Goal: Transaction & Acquisition: Book appointment/travel/reservation

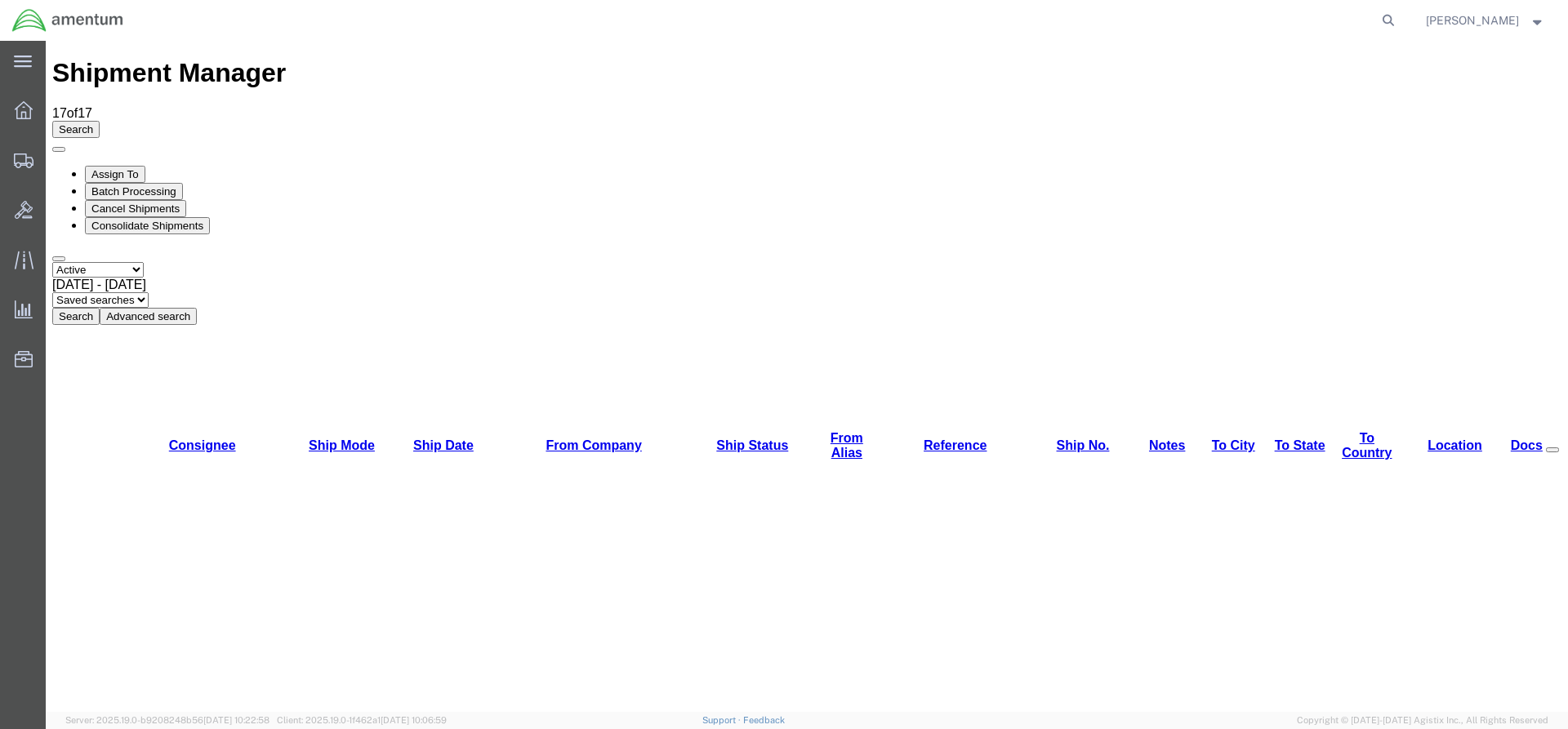
click at [100, 308] on button "Search" at bounding box center [76, 316] width 47 height 17
drag, startPoint x: 532, startPoint y: 109, endPoint x: 516, endPoint y: 98, distance: 19.4
click at [100, 308] on button "Search" at bounding box center [76, 316] width 47 height 17
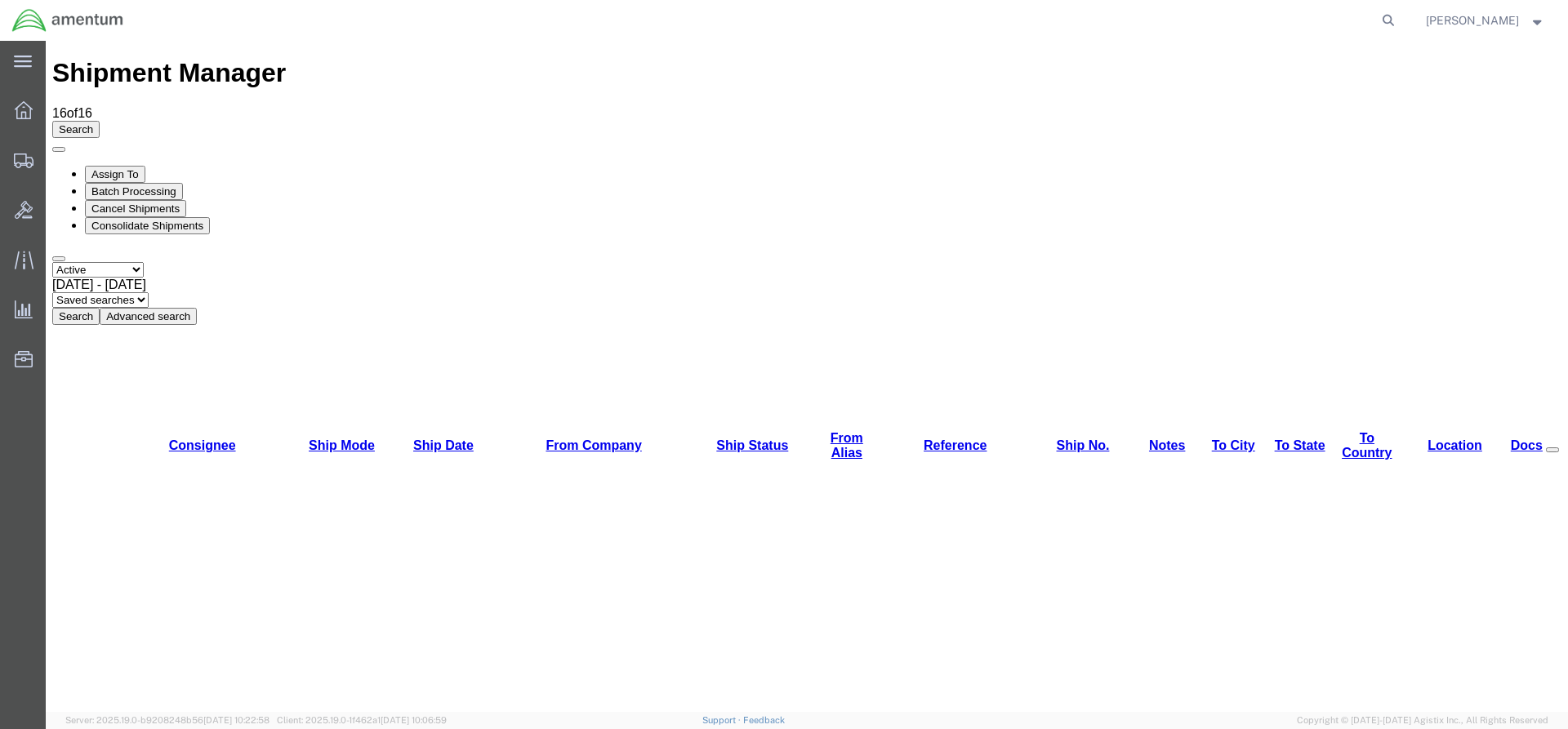
click at [529, 121] on div "Search Assign To Batch Processing Cancel Shipments Consolidate Shipments Select…" at bounding box center [807, 223] width 1509 height 204
click at [100, 308] on button "Search" at bounding box center [76, 316] width 47 height 17
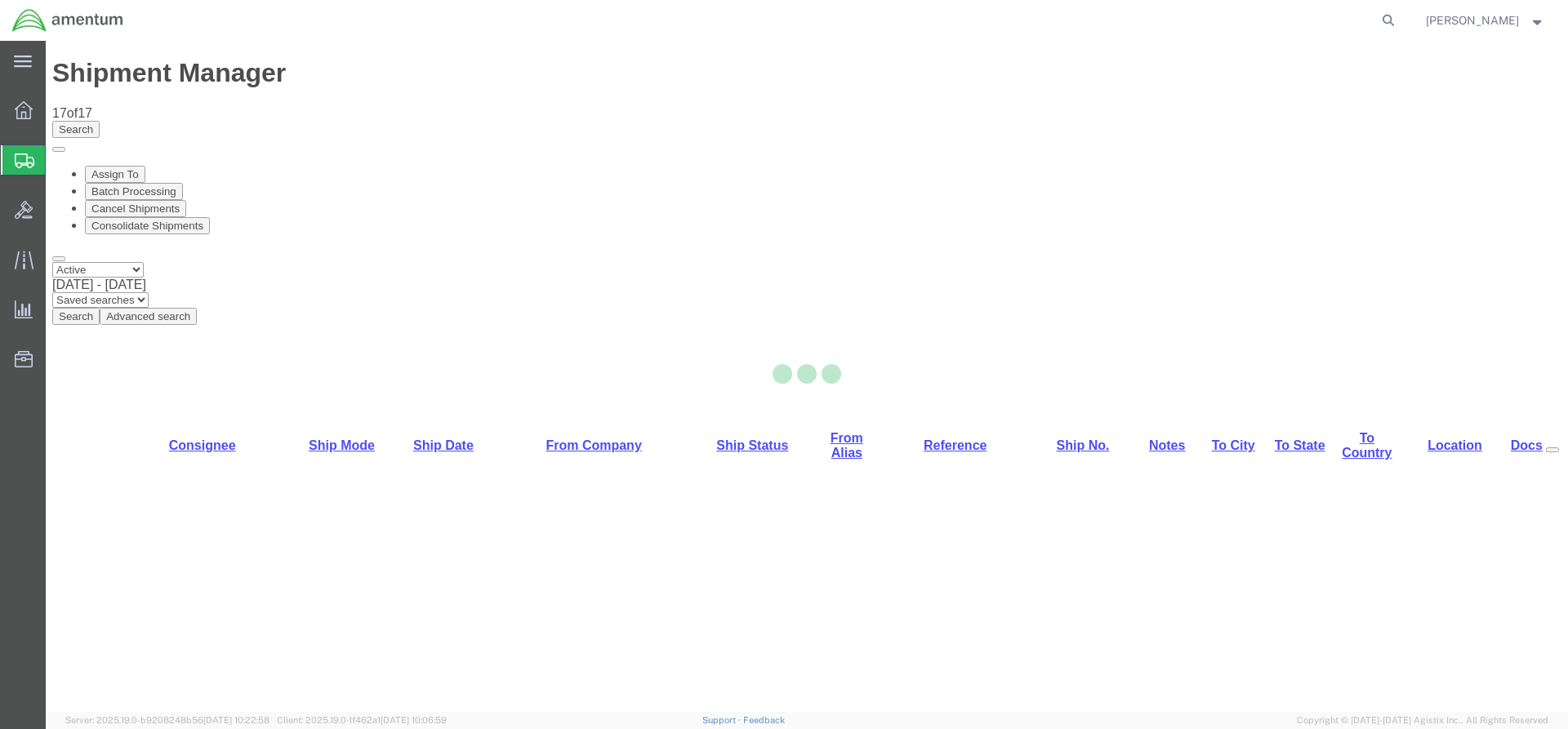
select select "42668"
select select "42735"
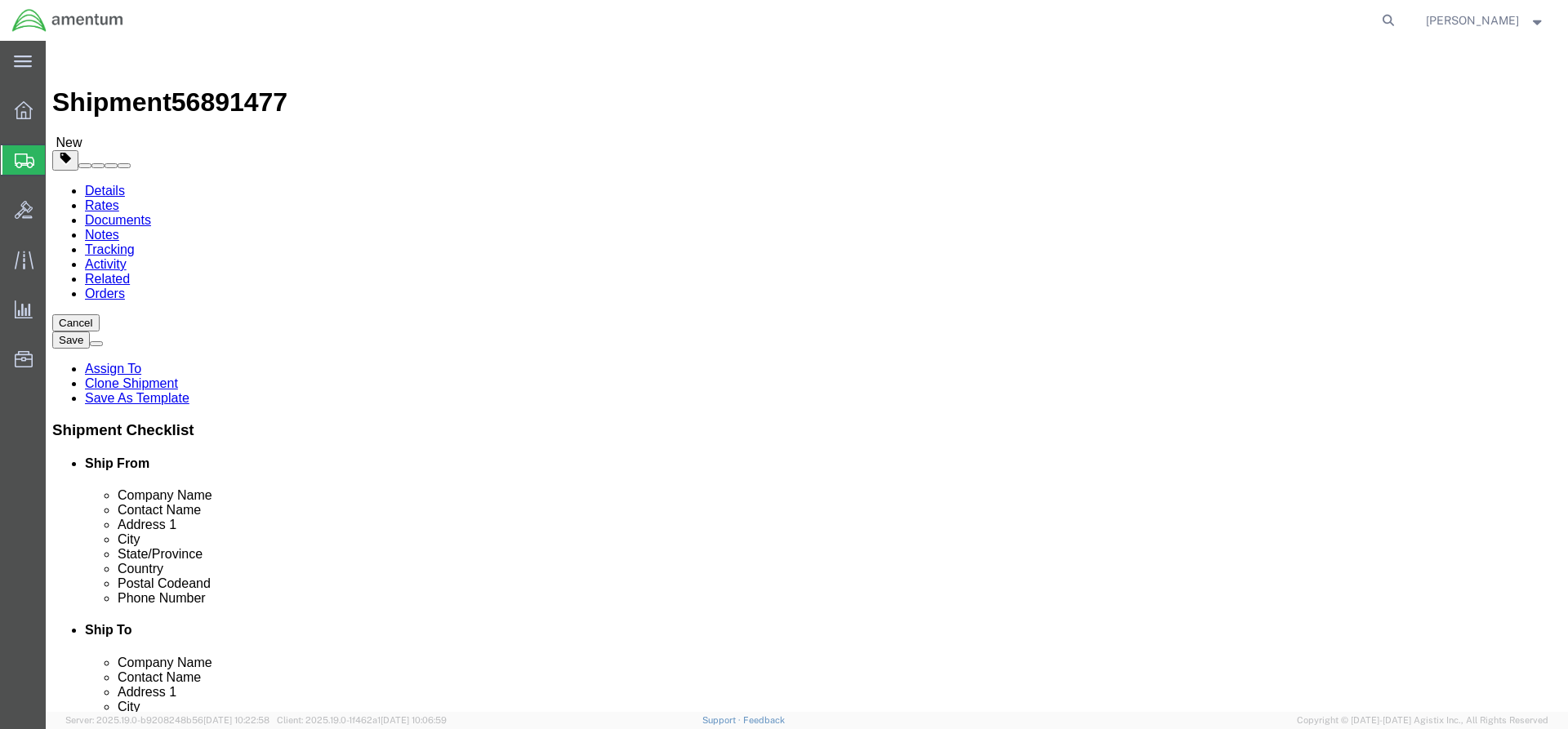
click button "Rate Shipment"
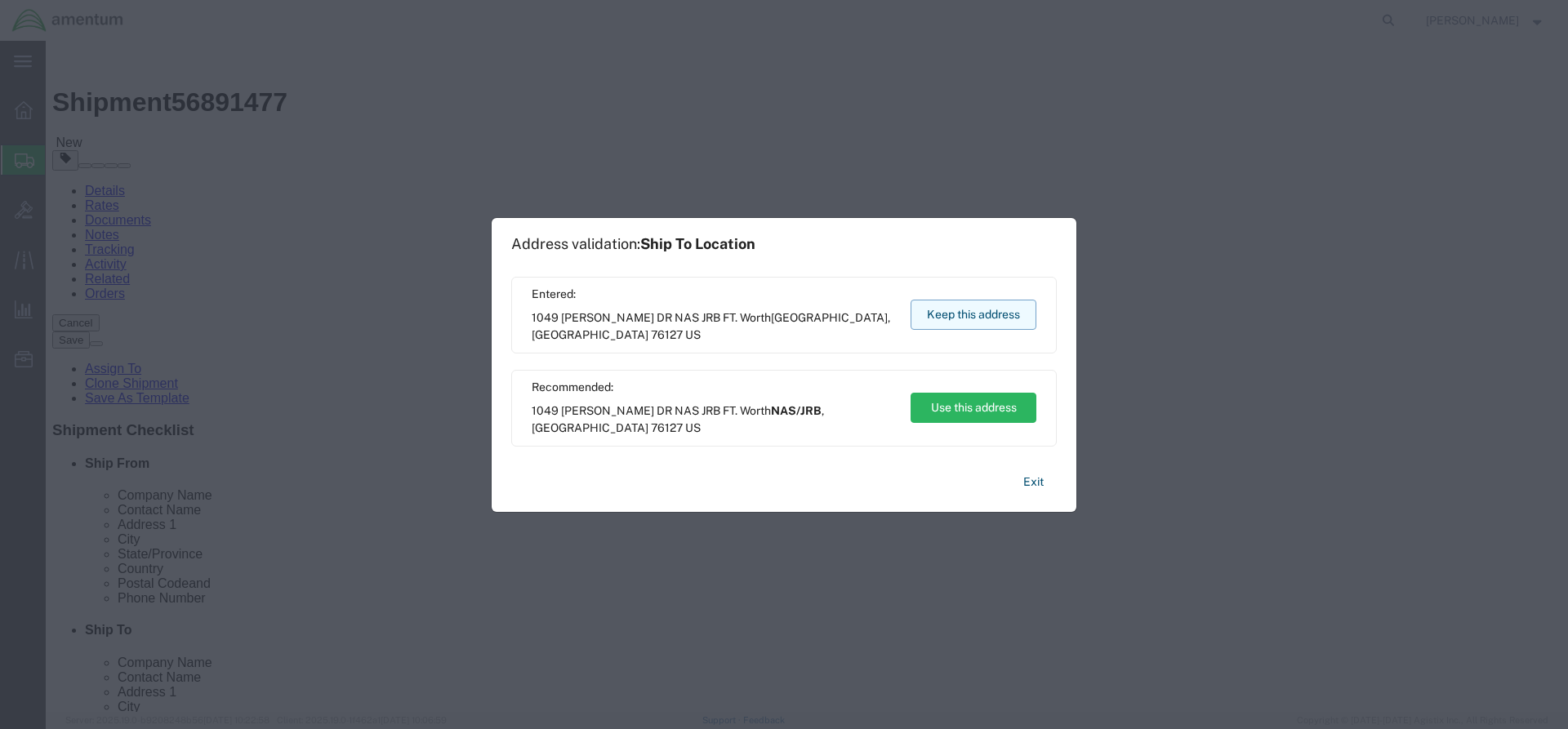
click at [958, 310] on button "Keep this address" at bounding box center [974, 314] width 126 height 30
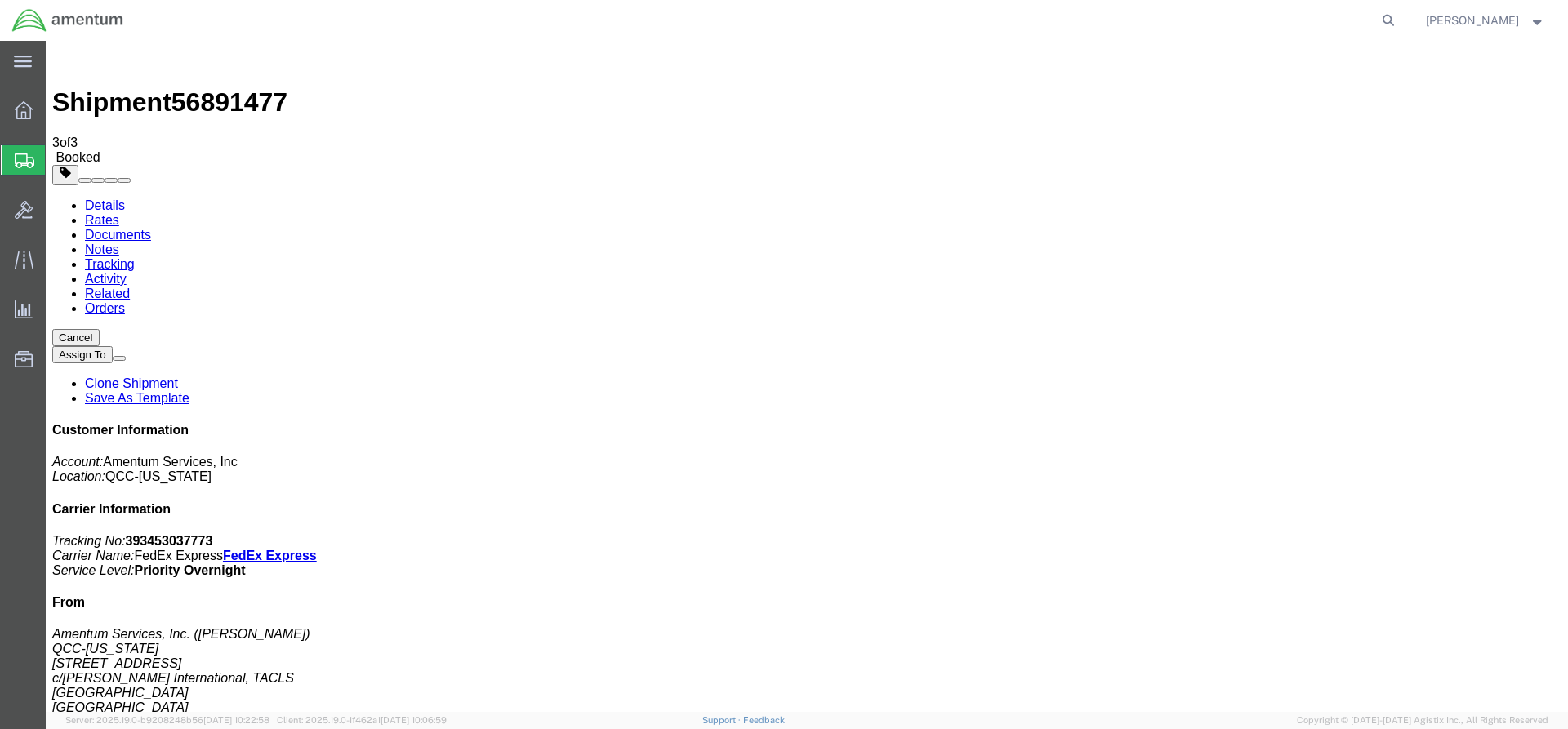
drag, startPoint x: 584, startPoint y: 293, endPoint x: 651, endPoint y: 289, distance: 67.1
copy td "393453037773"
drag, startPoint x: 682, startPoint y: 293, endPoint x: 83, endPoint y: 406, distance: 609.6
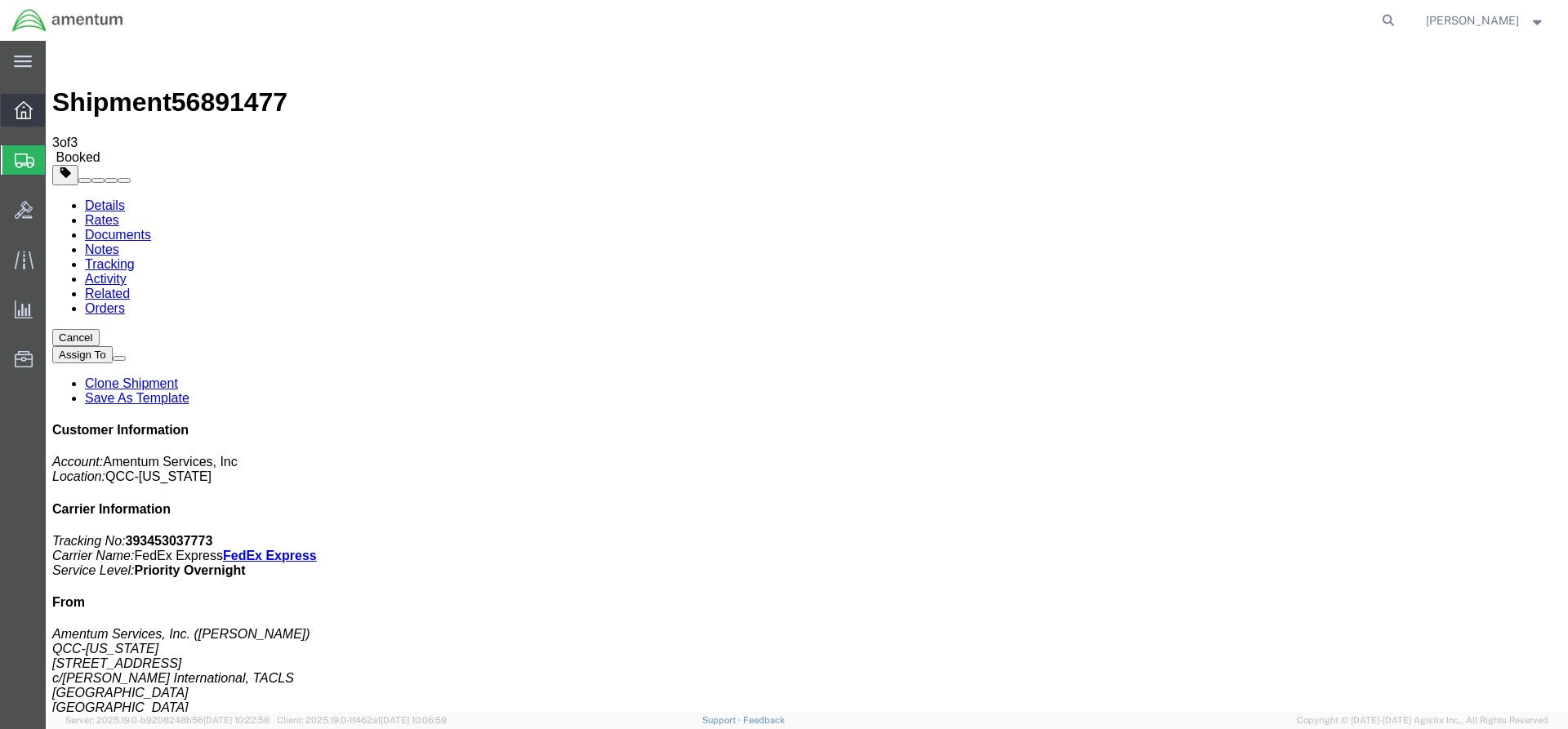
drag, startPoint x: 26, startPoint y: 112, endPoint x: 37, endPoint y: 107, distance: 12.1
click at [27, 113] on icon at bounding box center [24, 110] width 18 height 18
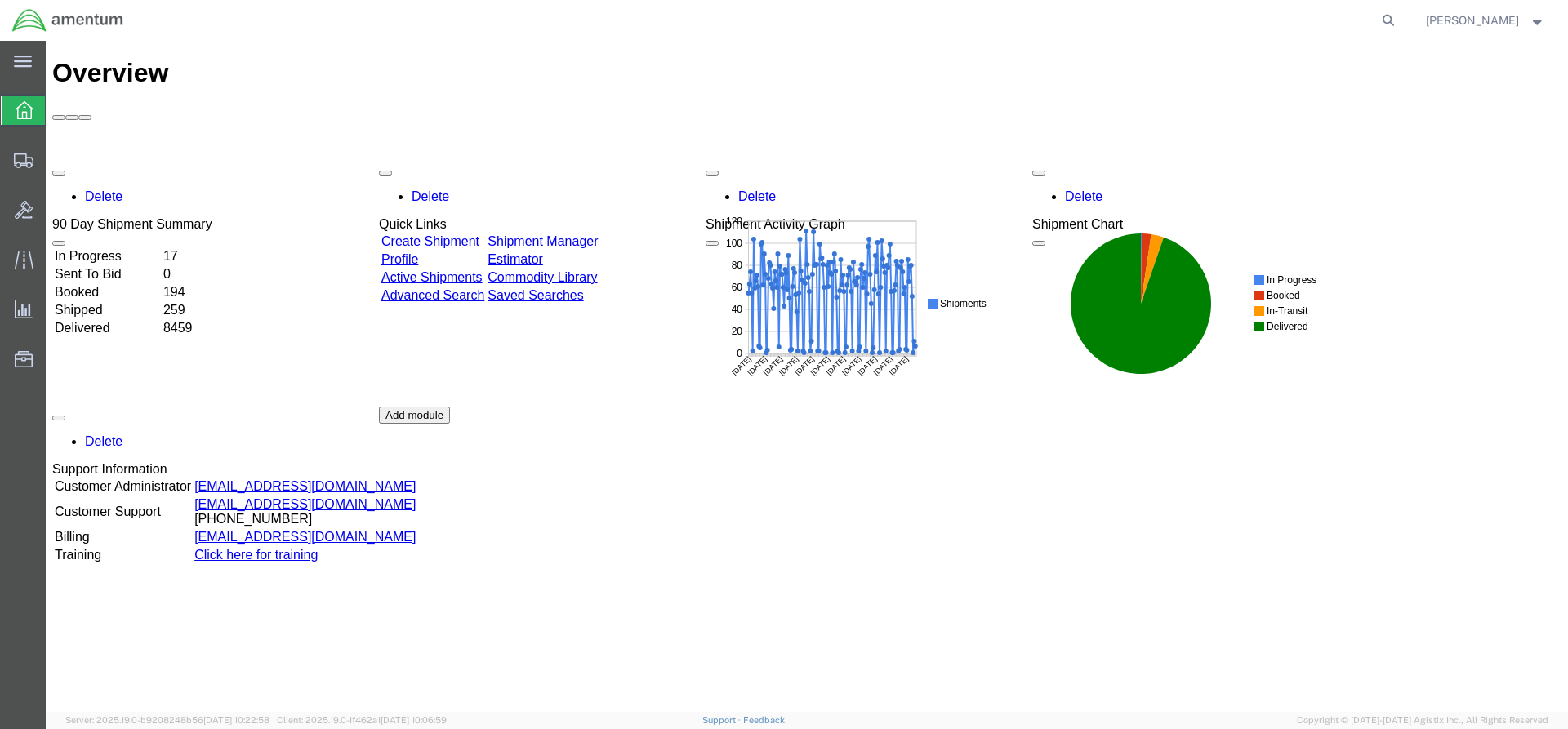
click at [566, 234] on link "Shipment Manager" at bounding box center [543, 241] width 110 height 14
